Goal: Information Seeking & Learning: Learn about a topic

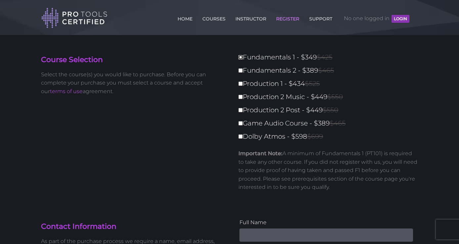
click at [241, 58] on input "Fundamentals 1 - $349 $425" at bounding box center [240, 57] width 4 height 4
checkbox input "true"
type input "349"
click at [241, 83] on input "Production 1 - $434 $525" at bounding box center [240, 84] width 4 height 4
checkbox input "true"
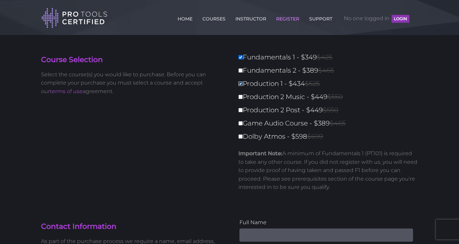
type input "783"
click at [241, 83] on input "Production 1 - $434 $525" at bounding box center [240, 84] width 4 height 4
checkbox input "false"
type input "349"
click at [240, 57] on input "Fundamentals 1 - $349 $425" at bounding box center [240, 57] width 4 height 4
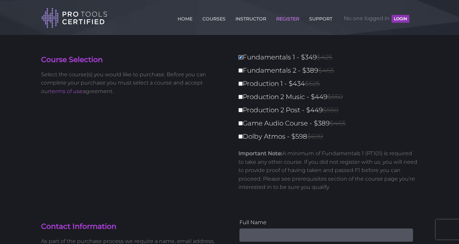
checkbox input "false"
type input "0"
click at [239, 136] on input "Dolby Atmos - $598 $699" at bounding box center [240, 137] width 4 height 4
checkbox input "true"
type input "598"
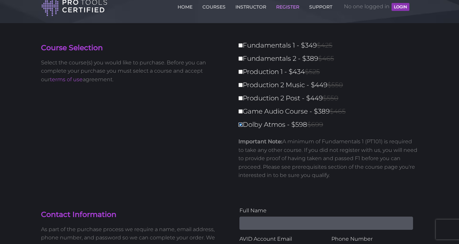
scroll to position [7, 0]
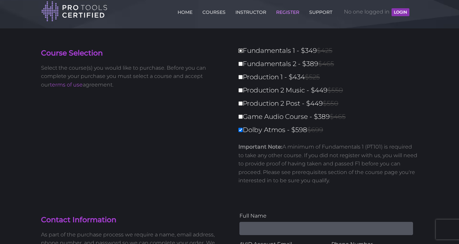
click at [242, 52] on input "Fundamentals 1 - $349 $425" at bounding box center [240, 51] width 4 height 4
checkbox input "true"
type input "947"
click at [240, 118] on input "Game Audio Course - $389 $465" at bounding box center [240, 117] width 4 height 4
checkbox input "true"
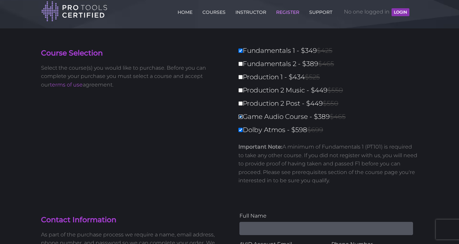
type input "1336"
click at [241, 104] on input "Production 2 Post - $449 $550" at bounding box center [240, 103] width 4 height 4
checkbox input "true"
type input "1785"
click at [240, 104] on input "Production 2 Post - $449 $550" at bounding box center [240, 103] width 4 height 4
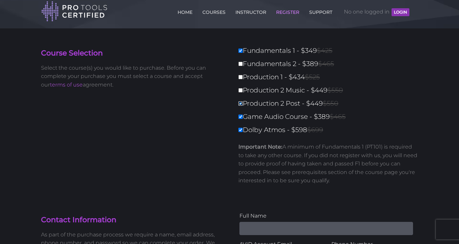
checkbox input "false"
type input "1336"
click at [240, 132] on input "Dolby Atmos - $598 $699" at bounding box center [240, 130] width 4 height 4
checkbox input "false"
type input "738"
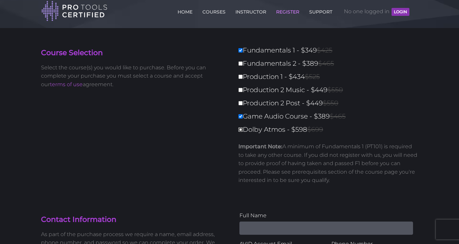
scroll to position [0, 0]
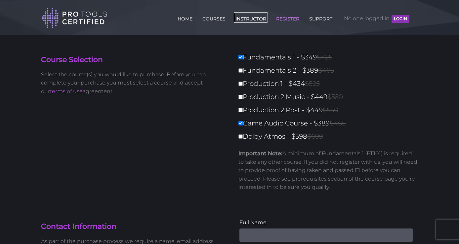
click at [243, 20] on link "INSTRUCTOR" at bounding box center [251, 17] width 34 height 11
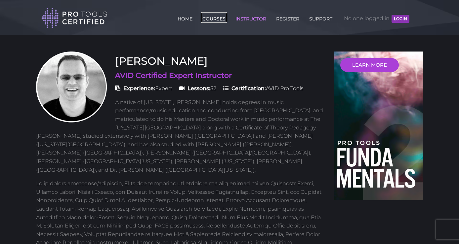
click at [217, 17] on link "COURSES" at bounding box center [214, 17] width 26 height 11
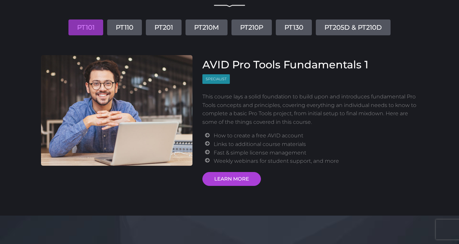
scroll to position [66, 0]
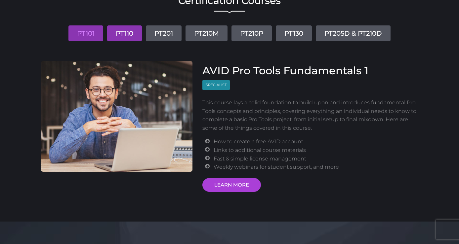
click at [120, 34] on link "PT110" at bounding box center [124, 33] width 35 height 16
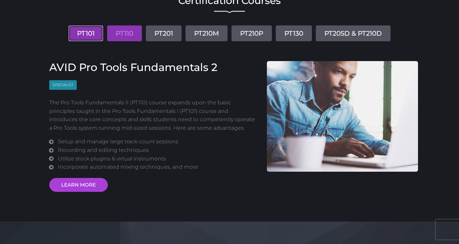
click at [91, 30] on link "PT101" at bounding box center [85, 33] width 35 height 16
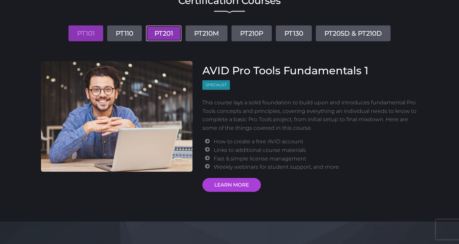
click at [167, 32] on link "PT201" at bounding box center [164, 33] width 36 height 16
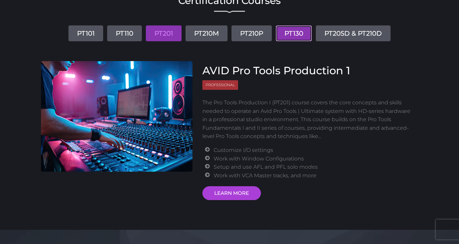
click at [293, 37] on link "PT130" at bounding box center [294, 33] width 36 height 16
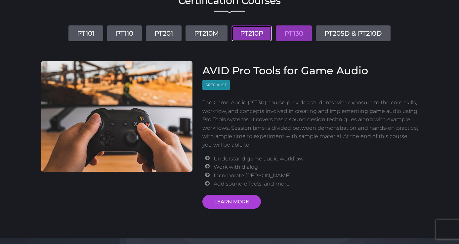
click at [248, 34] on link "PT210P" at bounding box center [251, 33] width 40 height 16
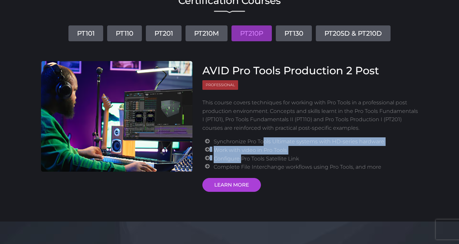
drag, startPoint x: 242, startPoint y: 158, endPoint x: 263, endPoint y: 146, distance: 24.6
click at [263, 146] on ul "Synchronize Pro Tools Ultimate systems with HD-series hardware Work with video …" at bounding box center [316, 154] width 204 height 34
click at [263, 146] on li "Work with video in Pro Tools" at bounding box center [316, 150] width 204 height 9
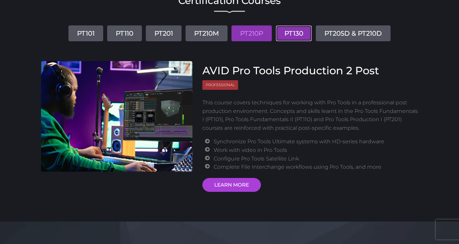
click at [293, 38] on link "PT130" at bounding box center [294, 33] width 36 height 16
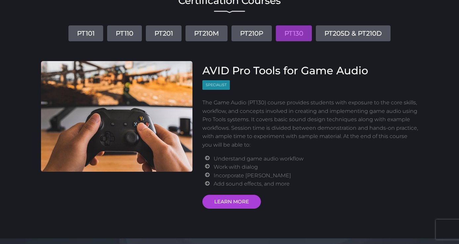
drag, startPoint x: 204, startPoint y: 103, endPoint x: 249, endPoint y: 106, distance: 45.7
click at [249, 106] on p "The Game Audio (PT130) course provides students with exposure to the core skill…" at bounding box center [310, 123] width 216 height 51
click at [281, 103] on p "The Game Audio (PT130) course provides students with exposure to the core skill…" at bounding box center [310, 123] width 216 height 51
click at [256, 114] on p "The Game Audio (PT130) course provides students with exposure to the core skill…" at bounding box center [310, 123] width 216 height 51
click at [255, 124] on p "The Game Audio (PT130) course provides students with exposure to the core skill…" at bounding box center [310, 123] width 216 height 51
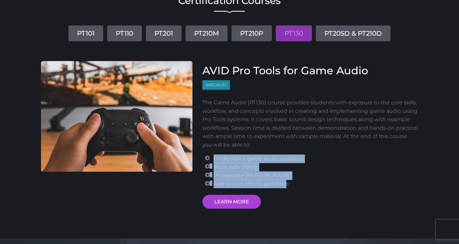
drag, startPoint x: 214, startPoint y: 158, endPoint x: 285, endPoint y: 182, distance: 74.4
click at [285, 182] on ul "Understand game audio workflow Work with dialog Incorporate [PERSON_NAME] Add s…" at bounding box center [316, 172] width 204 height 34
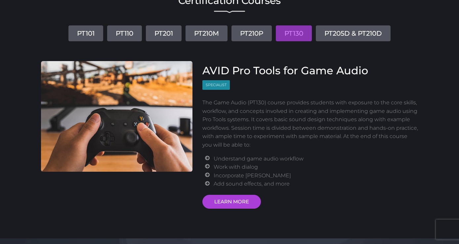
click at [287, 183] on li "Add sound effects, and more" at bounding box center [316, 184] width 204 height 9
click at [347, 34] on link "PT205D & PT210D" at bounding box center [353, 33] width 75 height 16
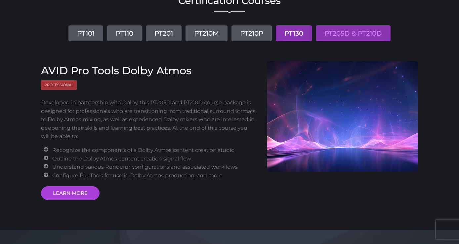
click at [299, 26] on link "PT130" at bounding box center [294, 33] width 36 height 16
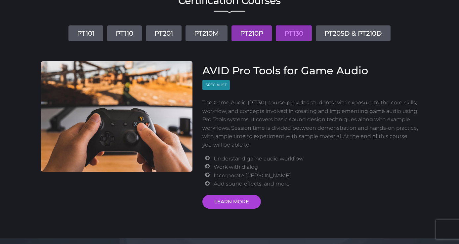
click at [250, 40] on link "PT210P" at bounding box center [251, 33] width 40 height 16
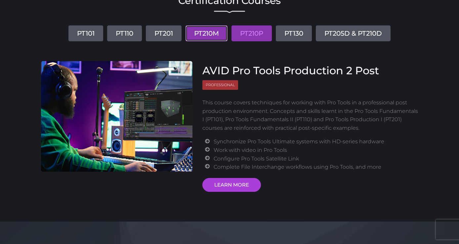
click at [216, 35] on link "PT210M" at bounding box center [206, 33] width 42 height 16
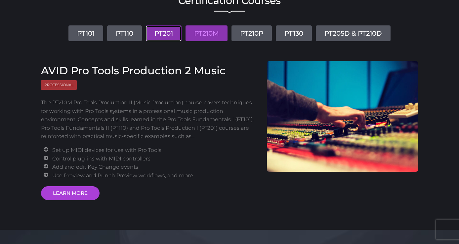
click at [161, 33] on link "PT201" at bounding box center [164, 33] width 36 height 16
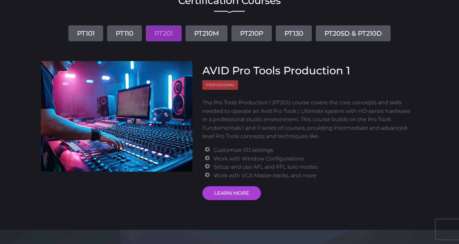
click at [346, 43] on div "Certification Courses PT101 PT110 PT201 PT210M PT210P PT130 PT205D & PT210D AVI…" at bounding box center [229, 96] width 387 height 208
click at [346, 38] on link "PT205D & PT210D" at bounding box center [353, 33] width 75 height 16
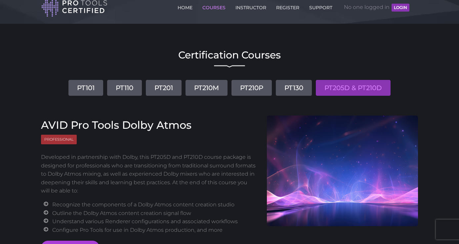
scroll to position [0, 0]
